Goal: Task Accomplishment & Management: Use online tool/utility

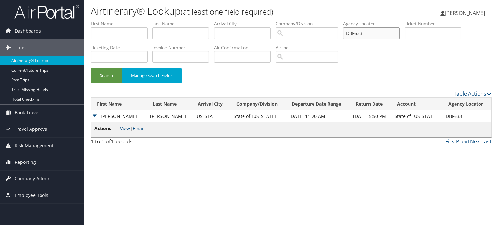
drag, startPoint x: 371, startPoint y: 33, endPoint x: 314, endPoint y: 33, distance: 57.4
click at [321, 20] on ul "First Name Last Name Departure City Arrival City Company/Division Airport/City …" at bounding box center [291, 20] width 401 height 0
paste input "8969F"
type input "D8969F"
click at [104, 75] on button "Search" at bounding box center [106, 75] width 31 height 15
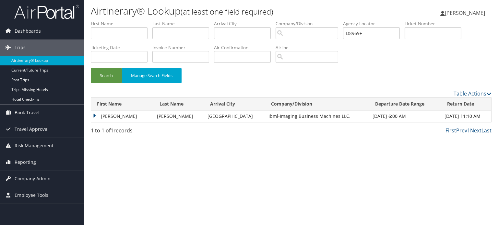
click at [93, 116] on td "LINDEN TERRY" at bounding box center [122, 117] width 63 height 12
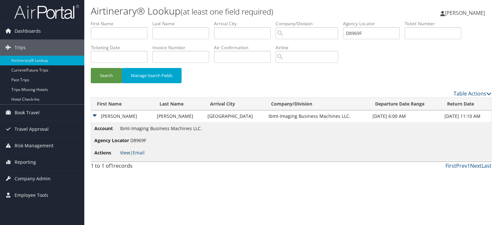
click at [125, 153] on link "View" at bounding box center [125, 153] width 10 height 6
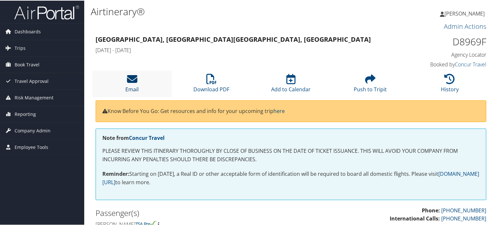
click at [133, 77] on icon at bounding box center [132, 78] width 10 height 10
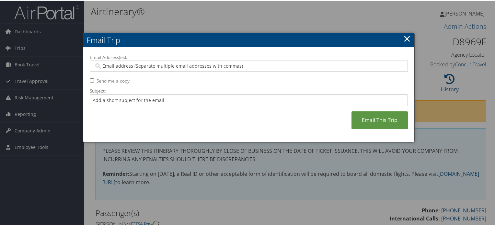
click at [248, 67] on input "Email Address(es):" at bounding box center [249, 65] width 310 height 6
paste input "LRICHARDSON@IBML.COM"
type input "LRICHARDSON@IBML.COM"
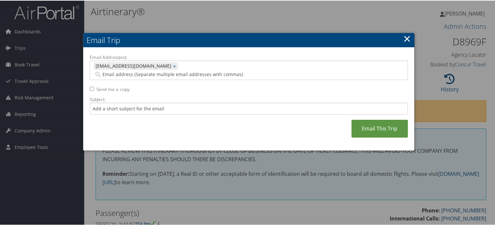
paste input "R.LINDY@OUTLOOK.COM"
type input "R.LINDY@OUTLOOK.COM"
type input "LRICHARDSON@IBML.COM, R.LINDY@OUTLOOK.COM"
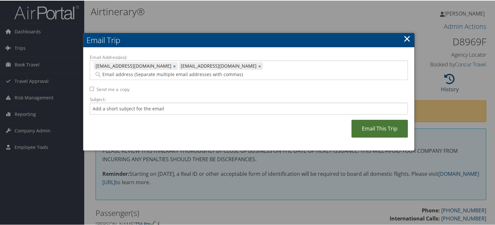
click at [368, 119] on link "Email This Trip" at bounding box center [380, 128] width 56 height 18
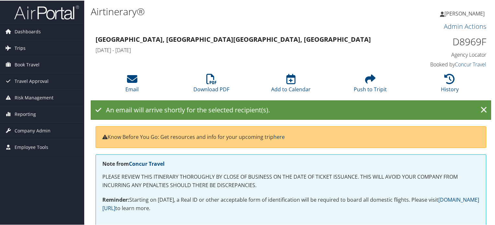
click at [21, 46] on span "Trips" at bounding box center [20, 48] width 11 height 16
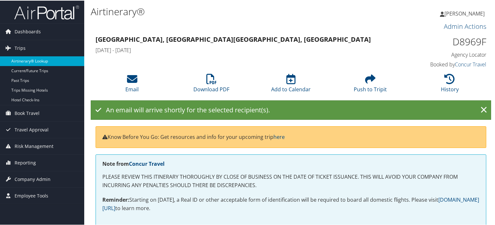
click at [46, 62] on link "Airtinerary® Lookup" at bounding box center [42, 61] width 84 height 10
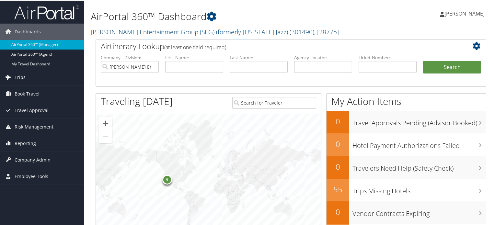
click at [23, 76] on span "Trips" at bounding box center [20, 77] width 11 height 16
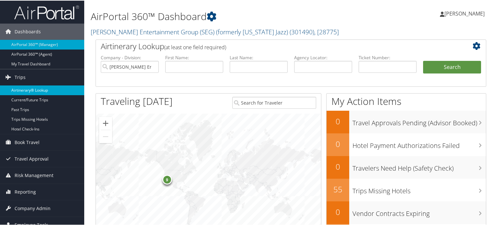
click at [36, 93] on link "Airtinerary® Lookup" at bounding box center [42, 90] width 84 height 10
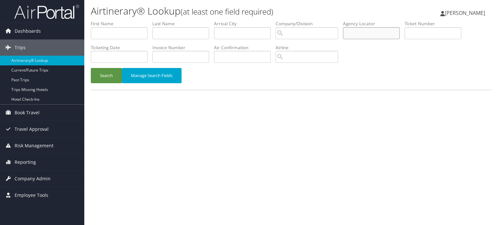
click at [376, 29] on input "text" at bounding box center [371, 33] width 57 height 12
paste input "DBF633"
type input "DBF633"
click at [104, 76] on button "Search" at bounding box center [106, 75] width 31 height 15
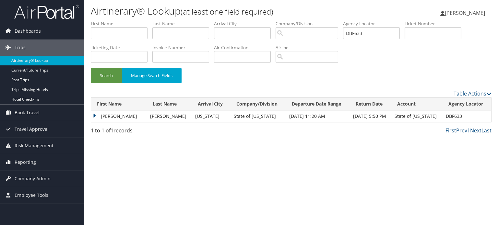
click at [93, 113] on td "GRAHAME ALISTAIR FERLIE" at bounding box center [119, 117] width 56 height 12
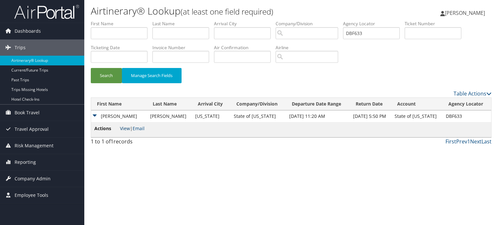
click at [124, 130] on link "View" at bounding box center [125, 128] width 10 height 6
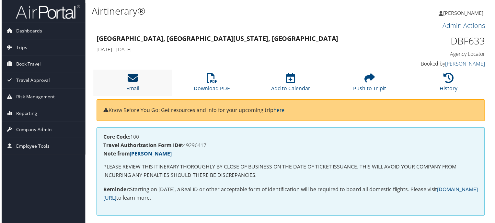
click at [128, 78] on icon at bounding box center [132, 78] width 10 height 10
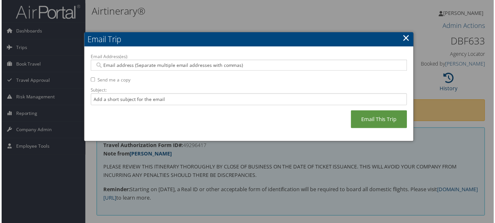
click at [221, 63] on input "Email Address(es):" at bounding box center [249, 65] width 310 height 6
paste input "[EMAIL_ADDRESS][PERSON_NAME][DOMAIN_NAME][US_STATE]"
type input "[EMAIL_ADDRESS][PERSON_NAME][DOMAIN_NAME][US_STATE]"
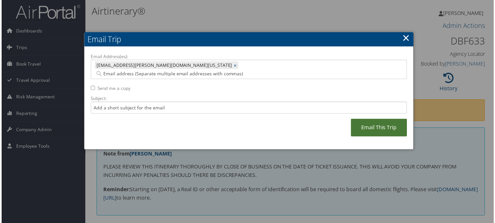
click at [388, 120] on link "Email This Trip" at bounding box center [380, 128] width 56 height 18
